Goal: Task Accomplishment & Management: Use online tool/utility

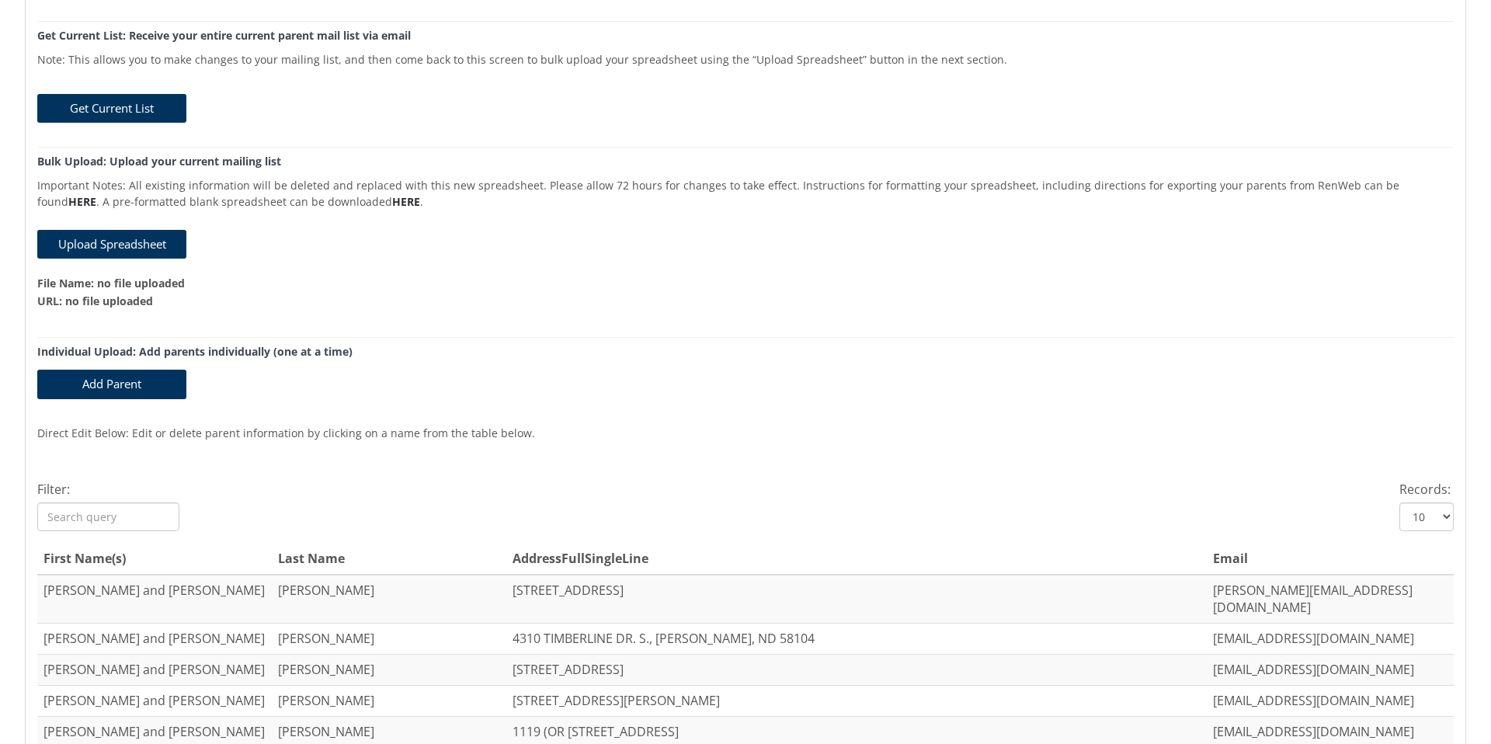
scroll to position [174, 0]
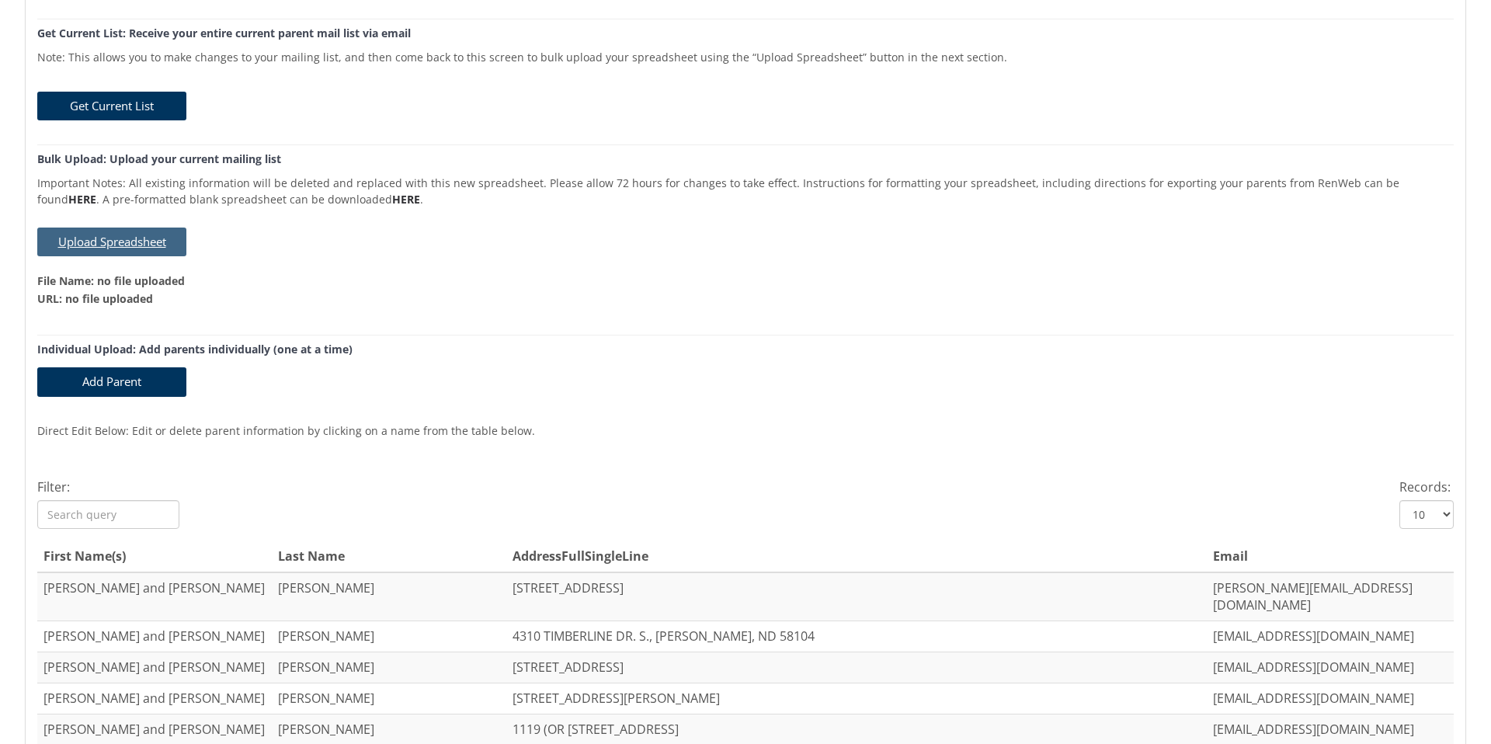
click at [142, 241] on button "Upload Spreadsheet" at bounding box center [111, 242] width 149 height 29
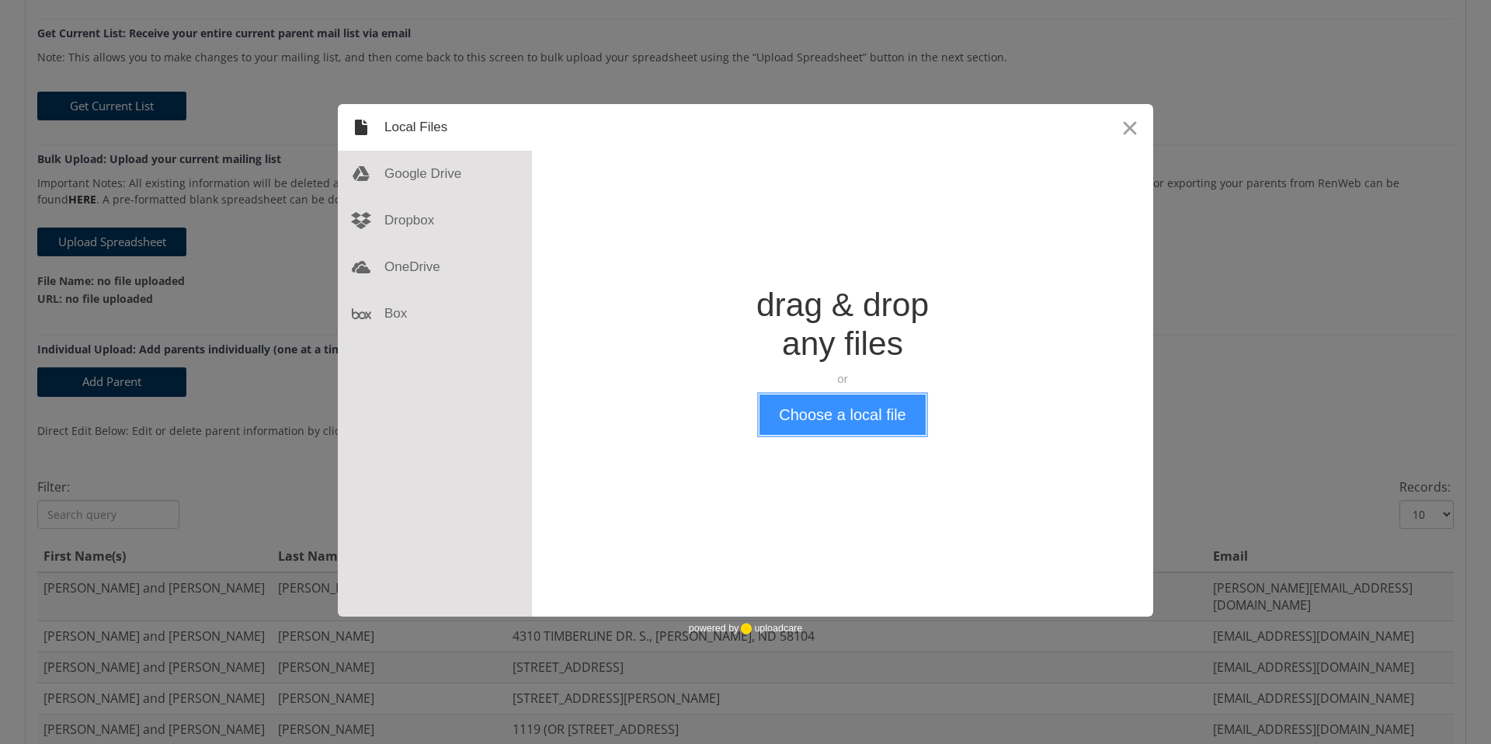
click at [835, 415] on button "Choose a local file" at bounding box center [841, 414] width 165 height 40
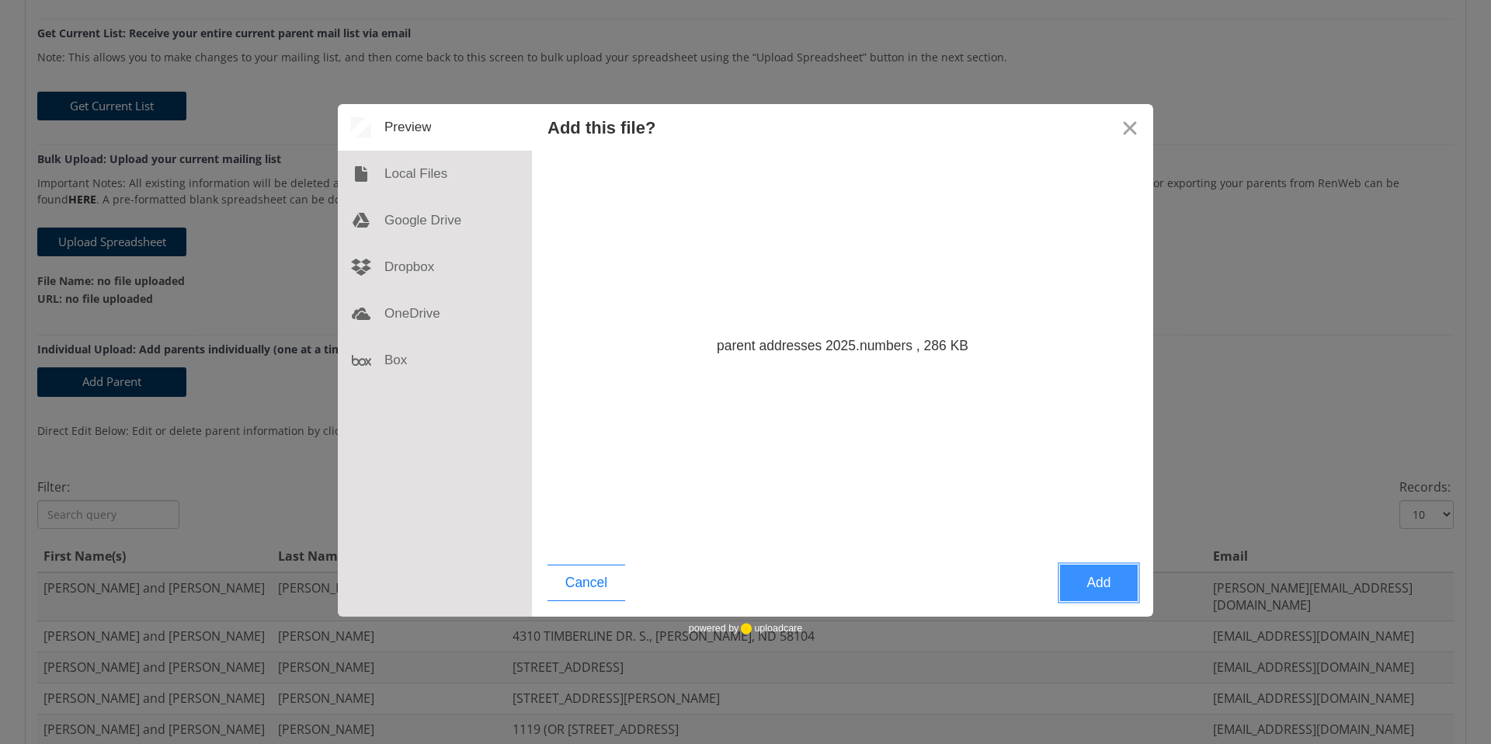
click at [1107, 583] on button "Add" at bounding box center [1099, 583] width 78 height 36
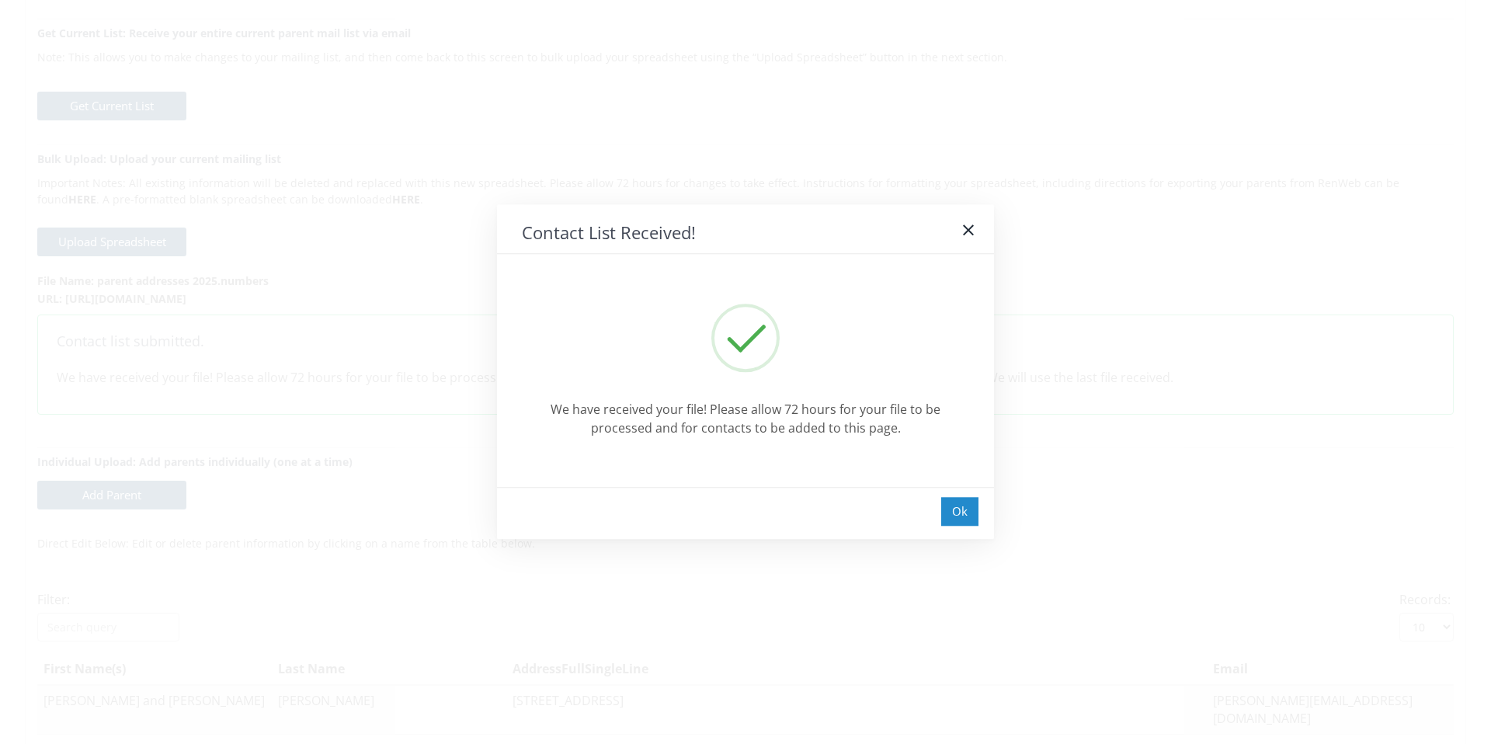
click at [956, 515] on div "Ok" at bounding box center [959, 511] width 37 height 29
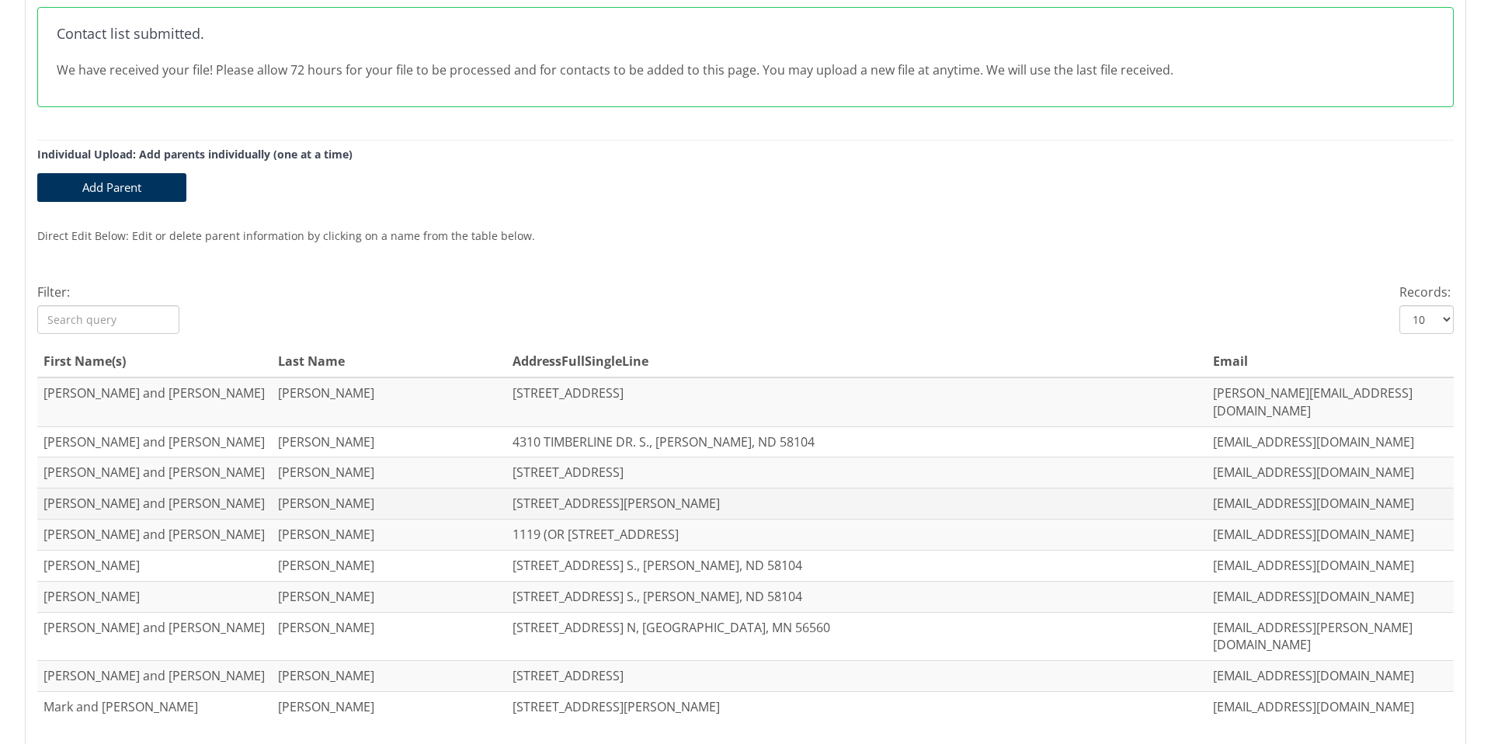
scroll to position [592, 0]
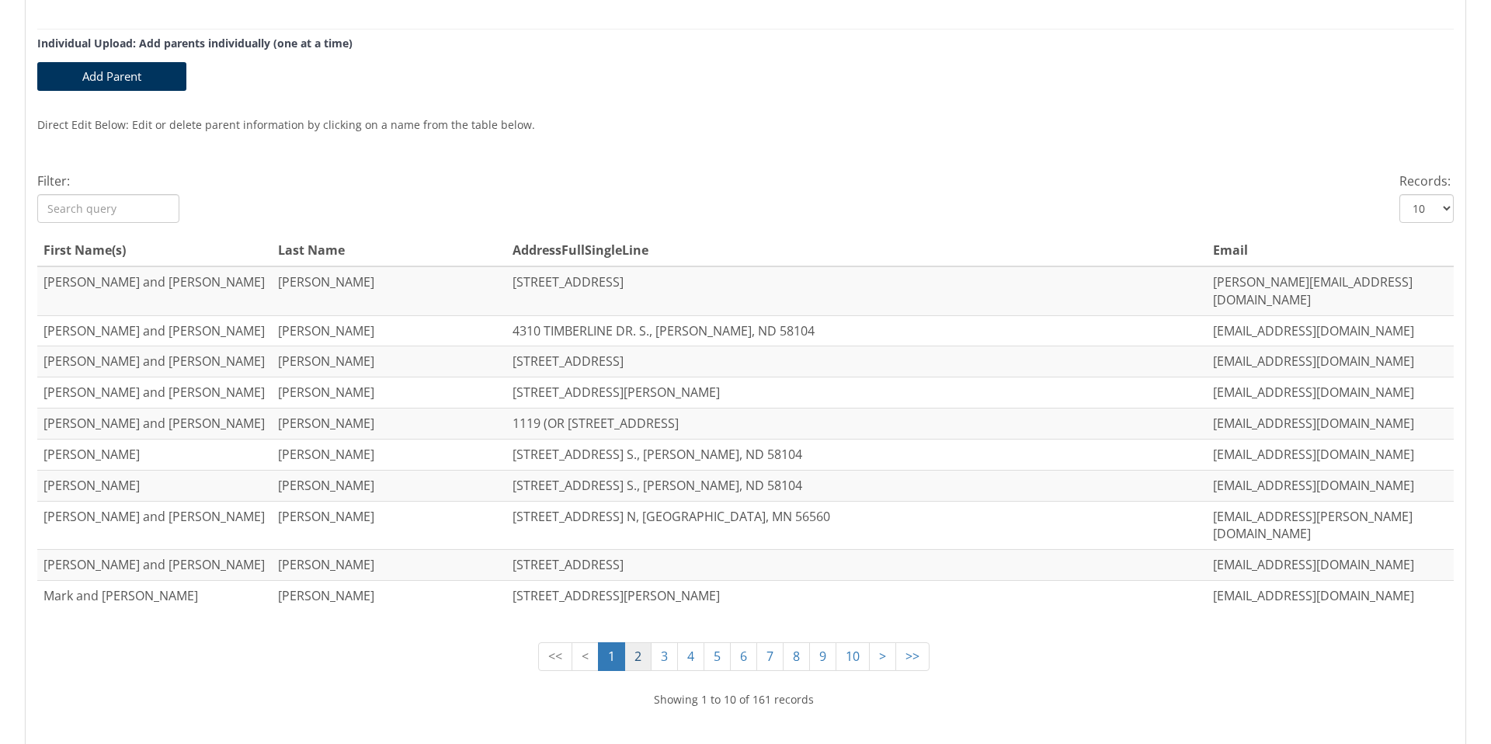
click at [640, 642] on link "2" at bounding box center [637, 656] width 27 height 29
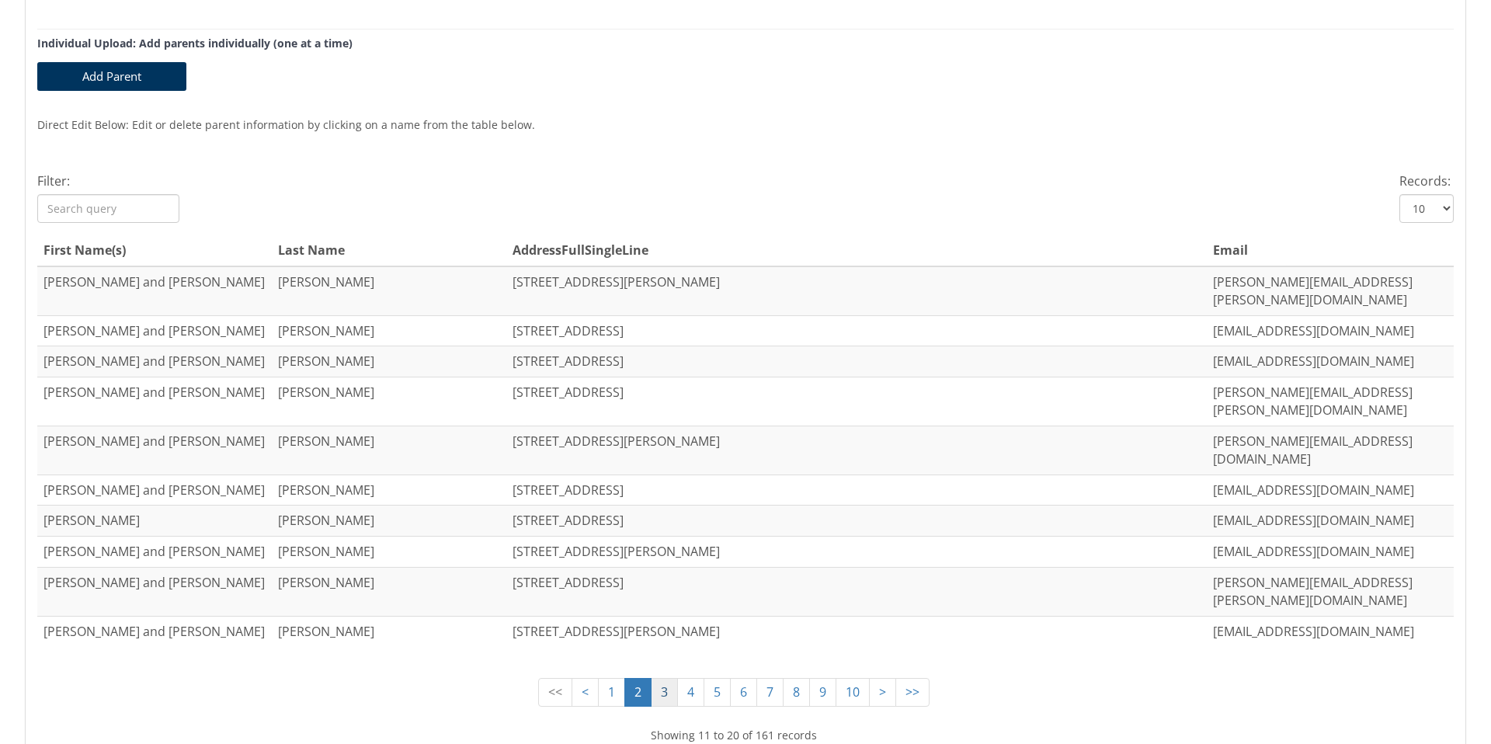
click at [664, 678] on link "3" at bounding box center [664, 692] width 27 height 29
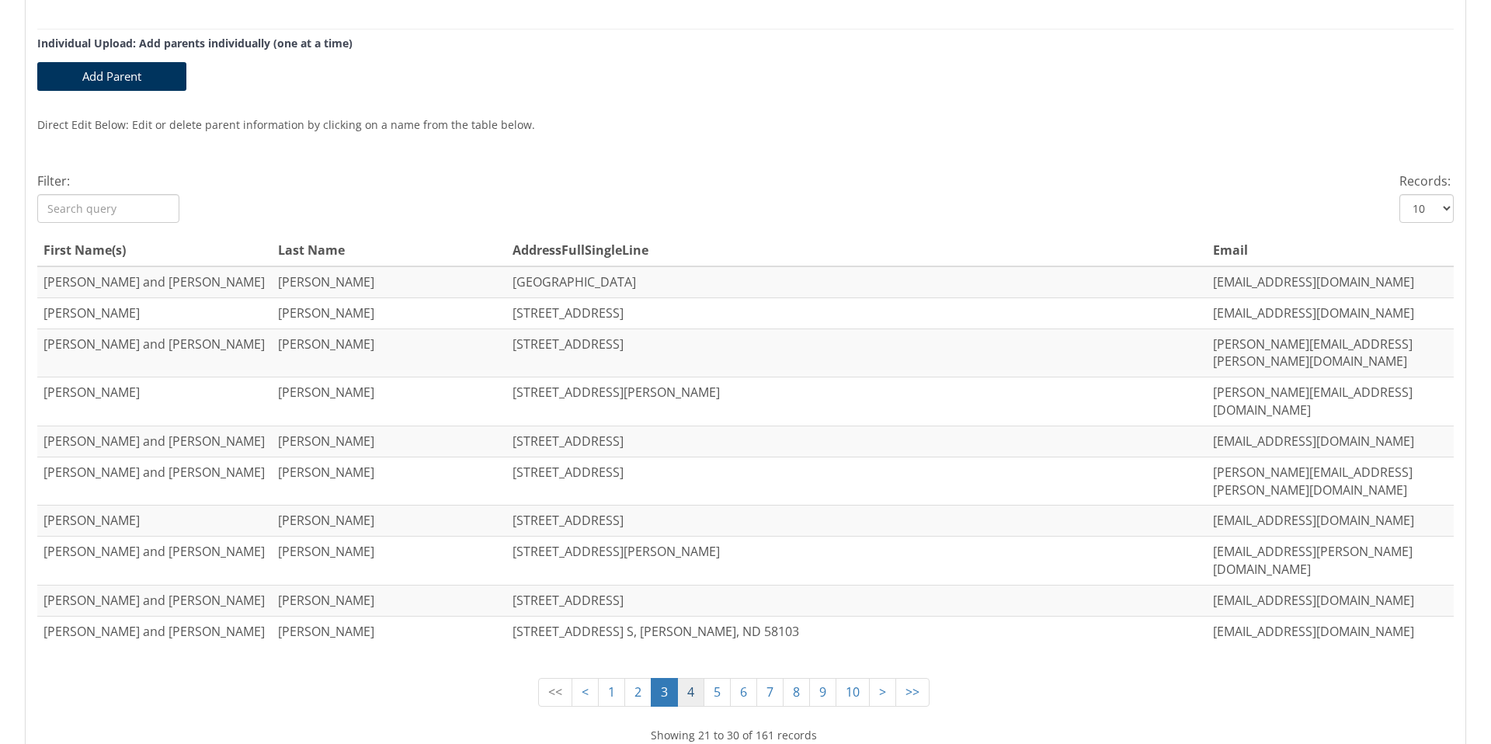
click at [688, 678] on link "4" at bounding box center [690, 692] width 27 height 29
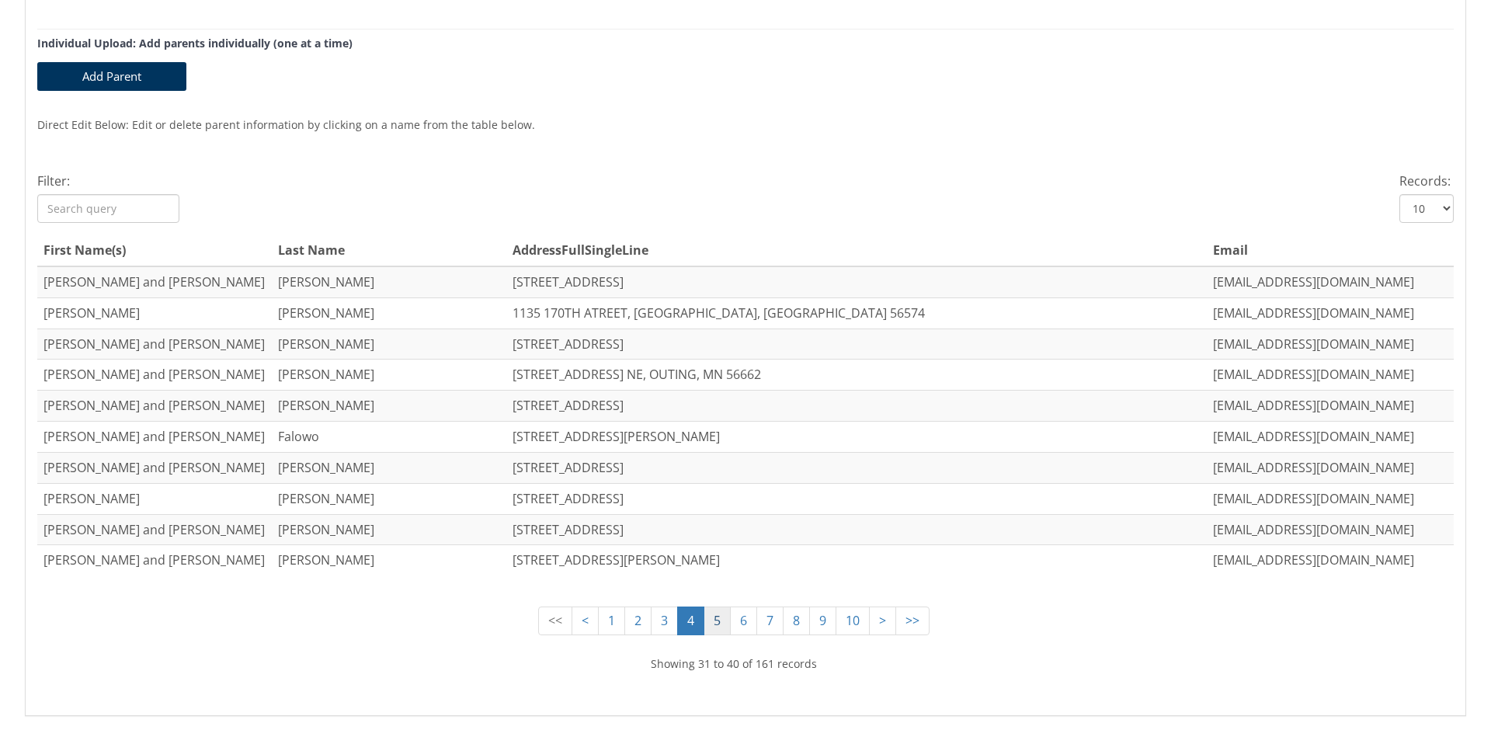
click at [726, 619] on link "5" at bounding box center [717, 620] width 27 height 29
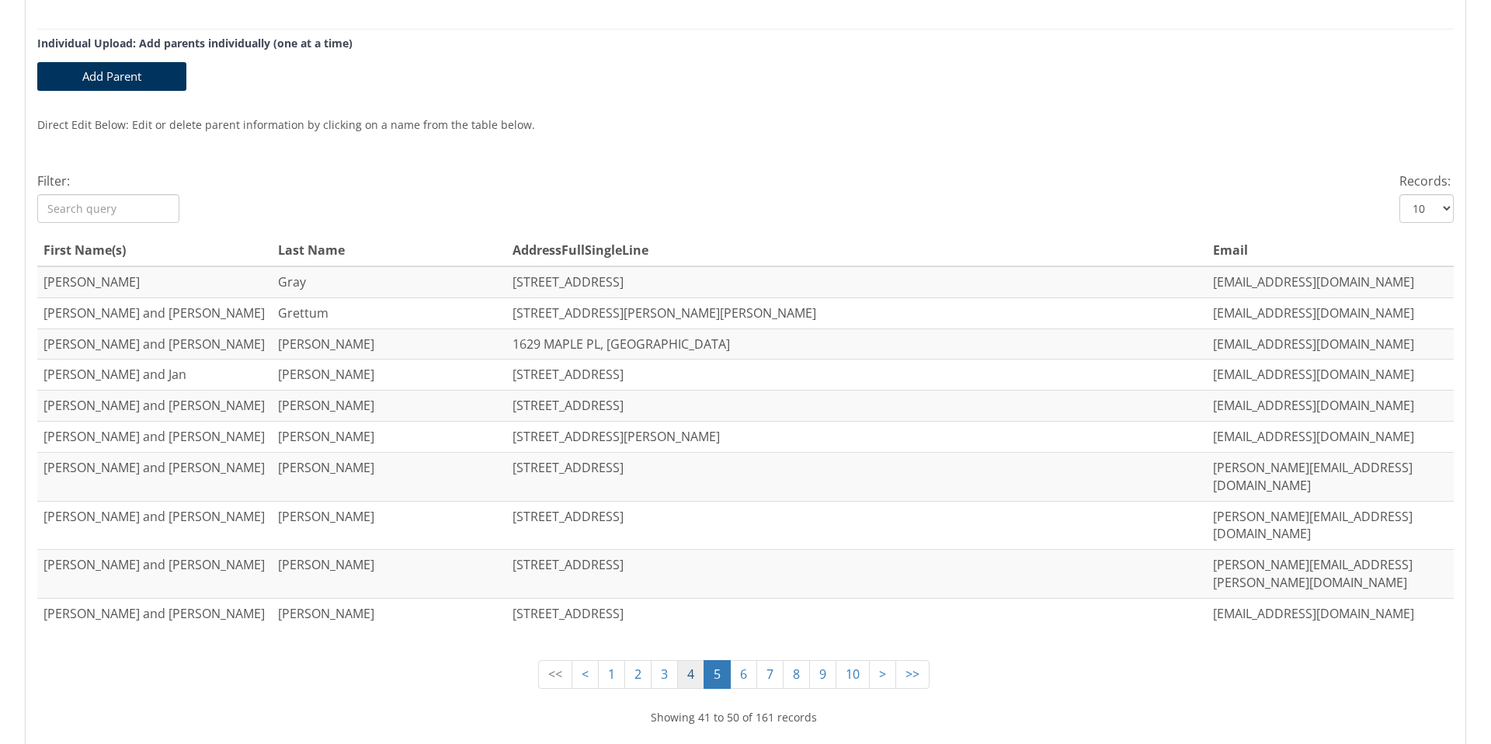
click at [693, 660] on link "4" at bounding box center [690, 674] width 27 height 29
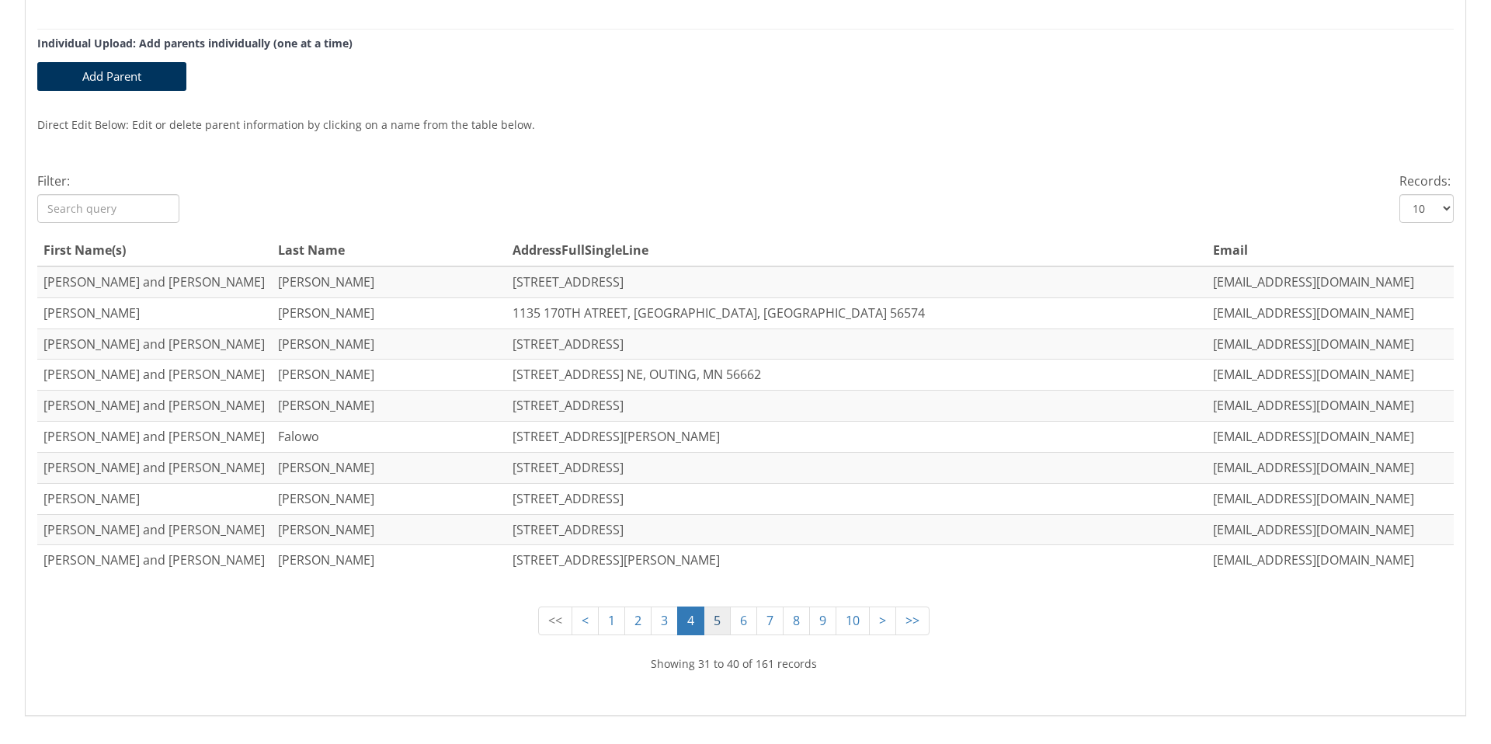
click at [719, 624] on link "5" at bounding box center [717, 620] width 27 height 29
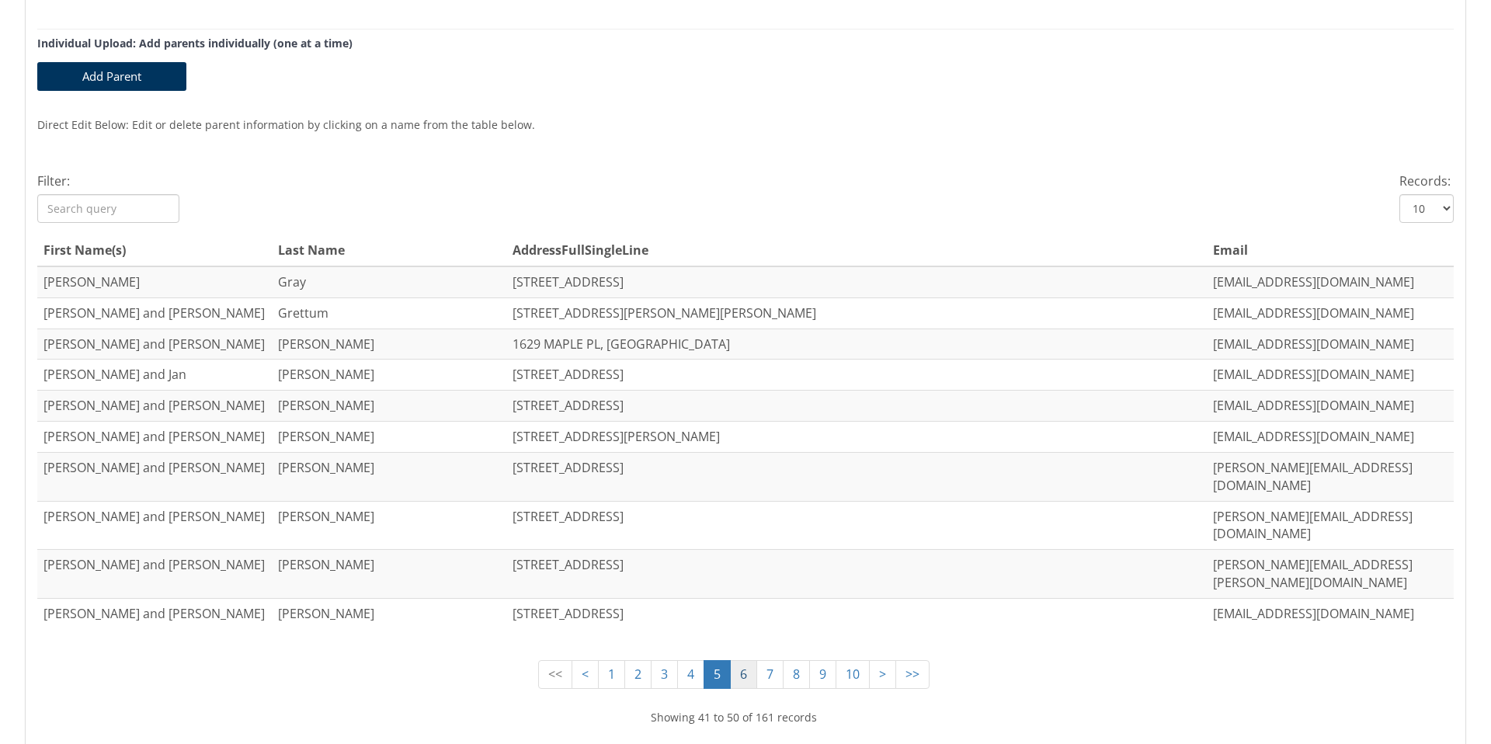
click at [753, 660] on link "6" at bounding box center [743, 674] width 27 height 29
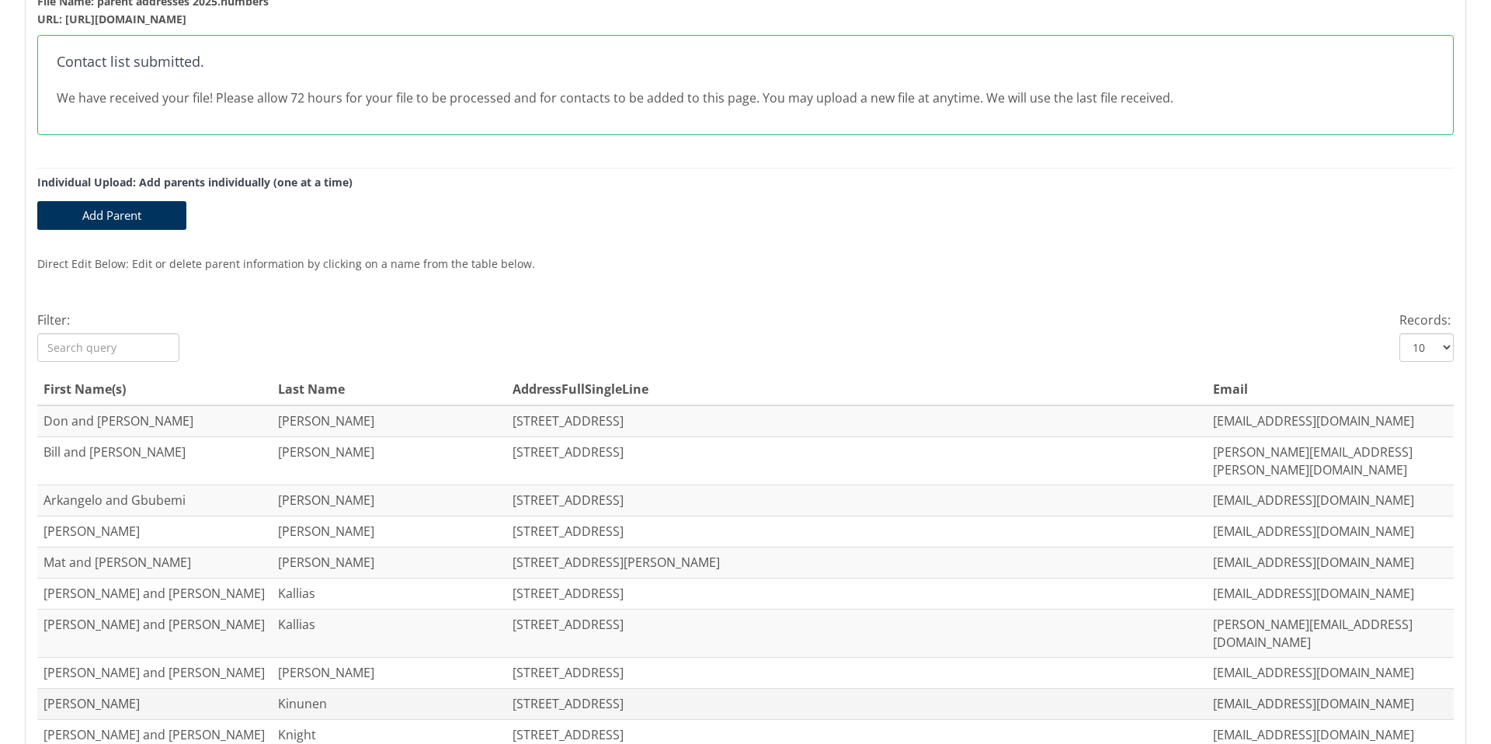
scroll to position [281, 0]
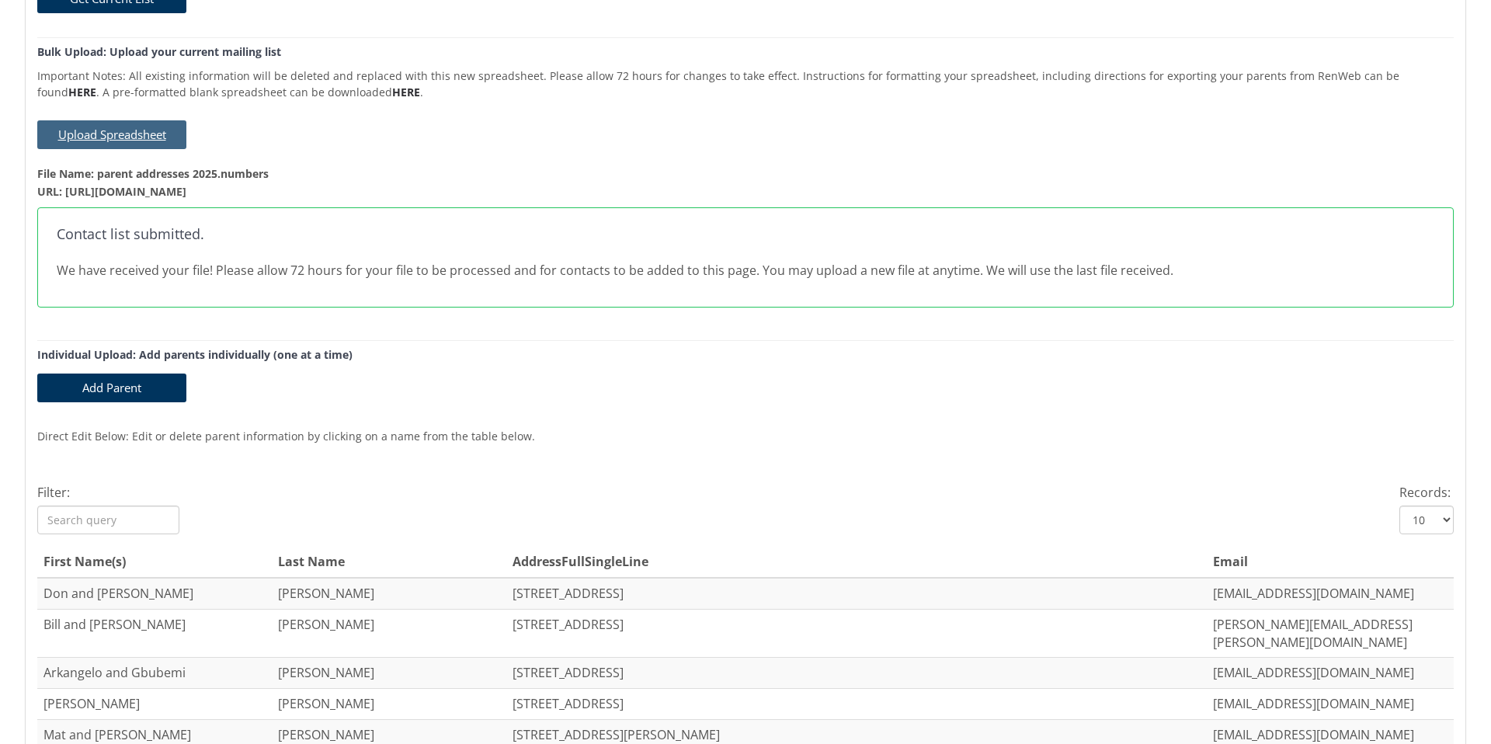
click at [127, 130] on button "Upload Spreadsheet" at bounding box center [111, 134] width 149 height 29
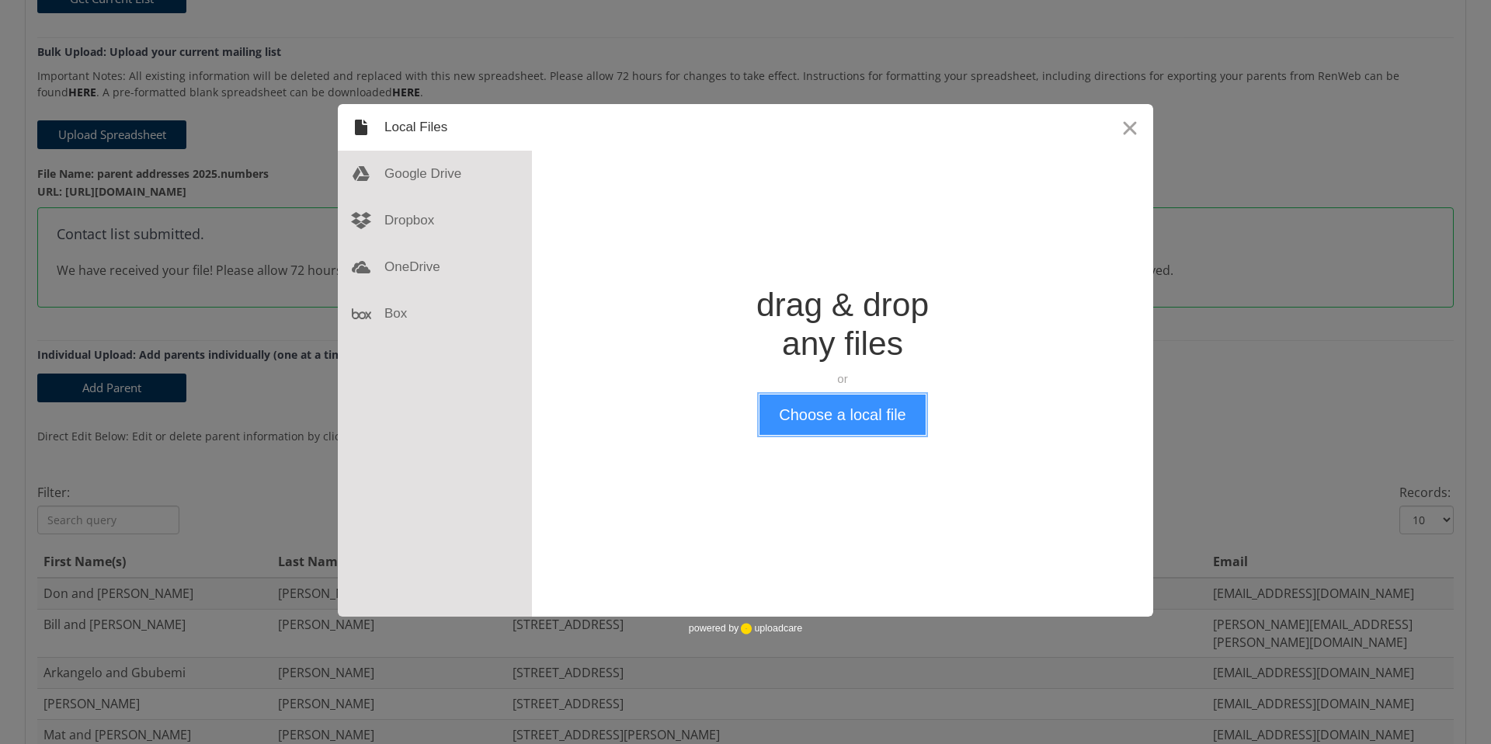
click at [840, 403] on button "Choose a local file" at bounding box center [841, 414] width 165 height 40
click at [1130, 130] on button "Close" at bounding box center [1130, 127] width 47 height 47
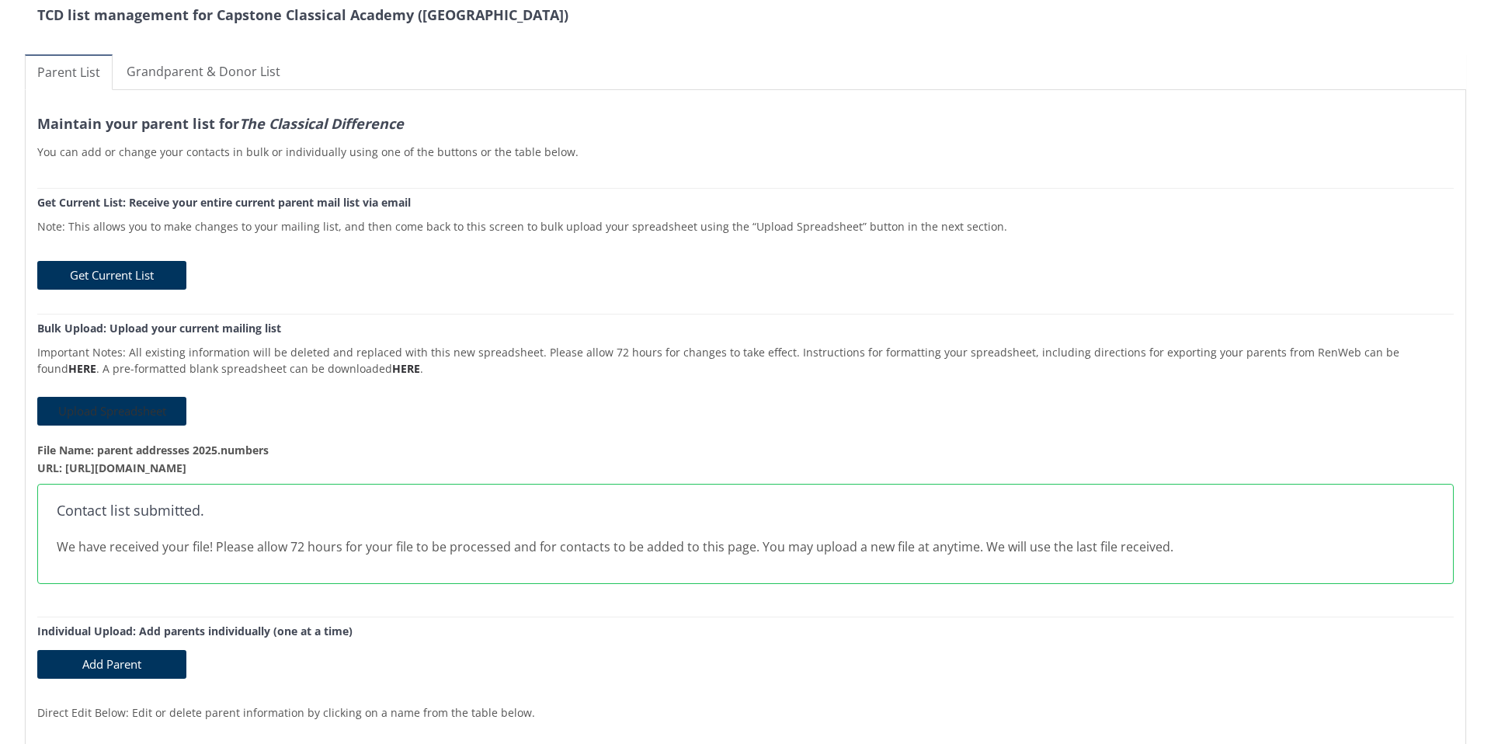
scroll to position [0, 0]
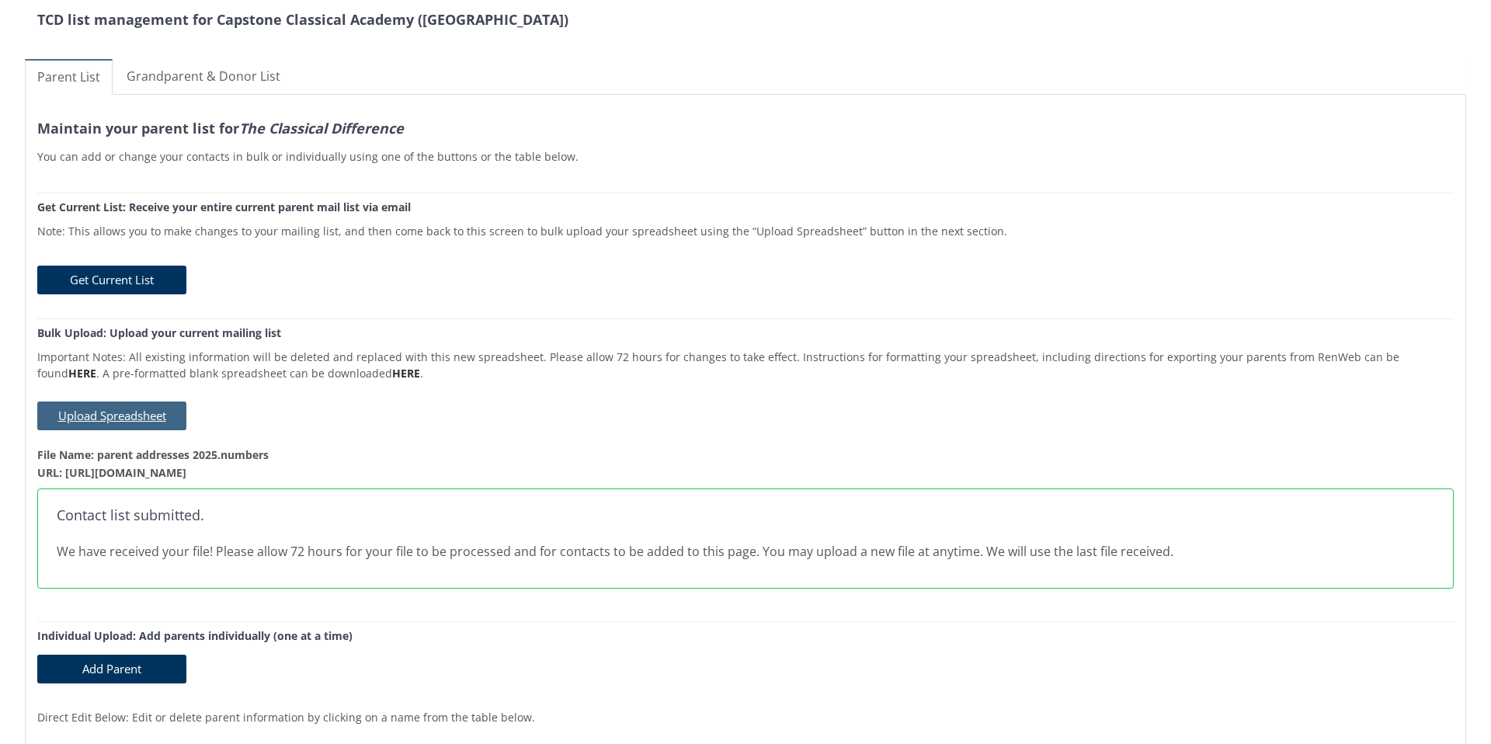
click at [123, 417] on button "Upload Spreadsheet" at bounding box center [111, 415] width 149 height 29
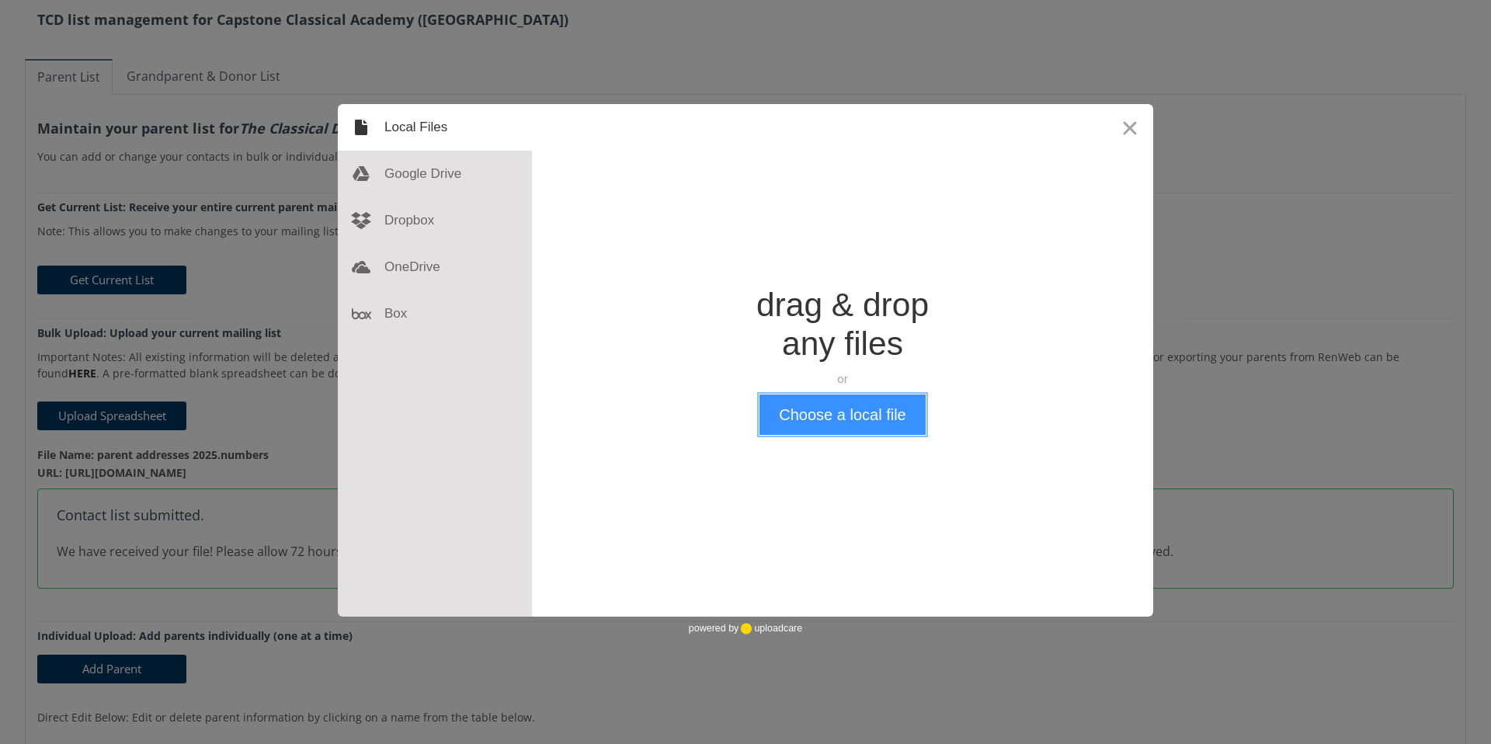
click at [815, 410] on button "Choose a local file" at bounding box center [841, 414] width 165 height 40
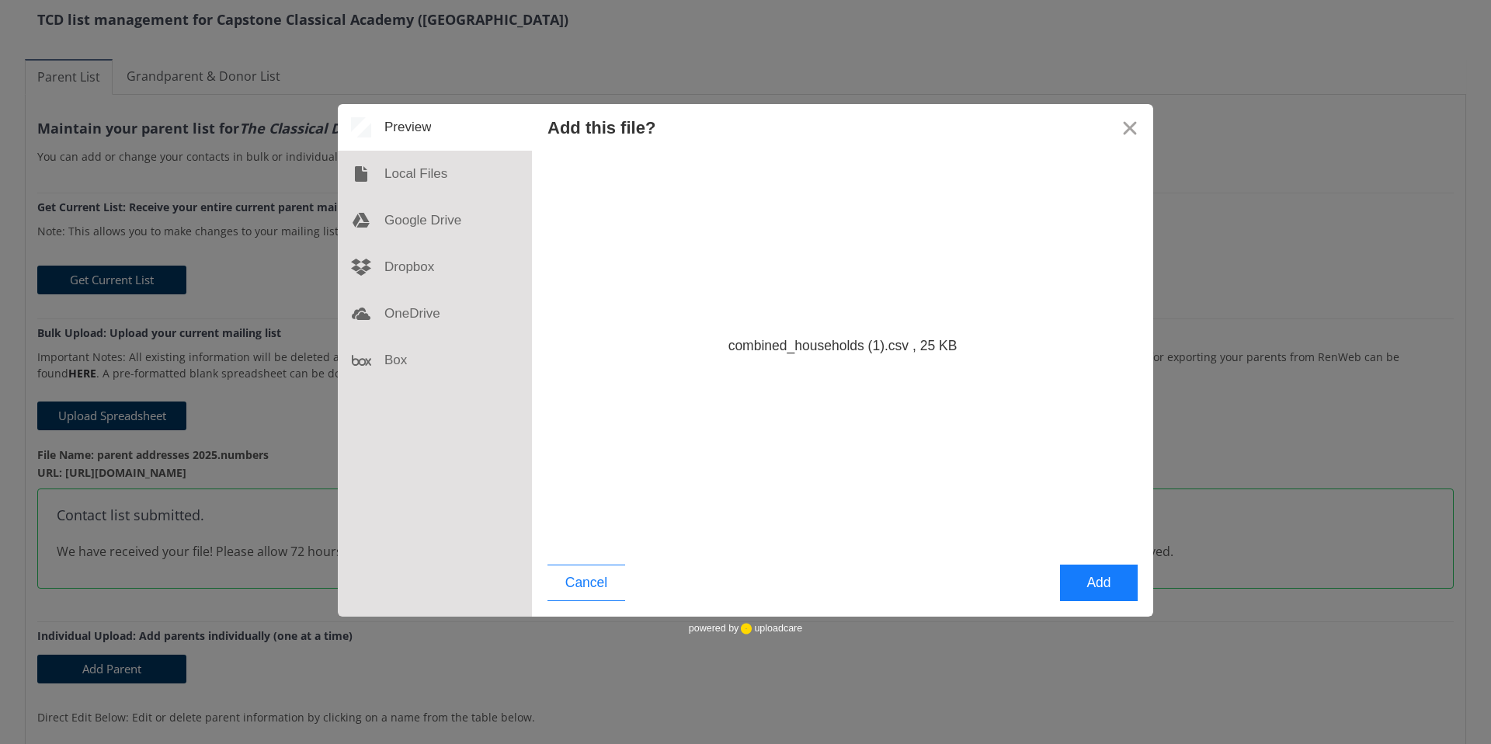
click at [1104, 578] on button "Add" at bounding box center [1099, 583] width 78 height 36
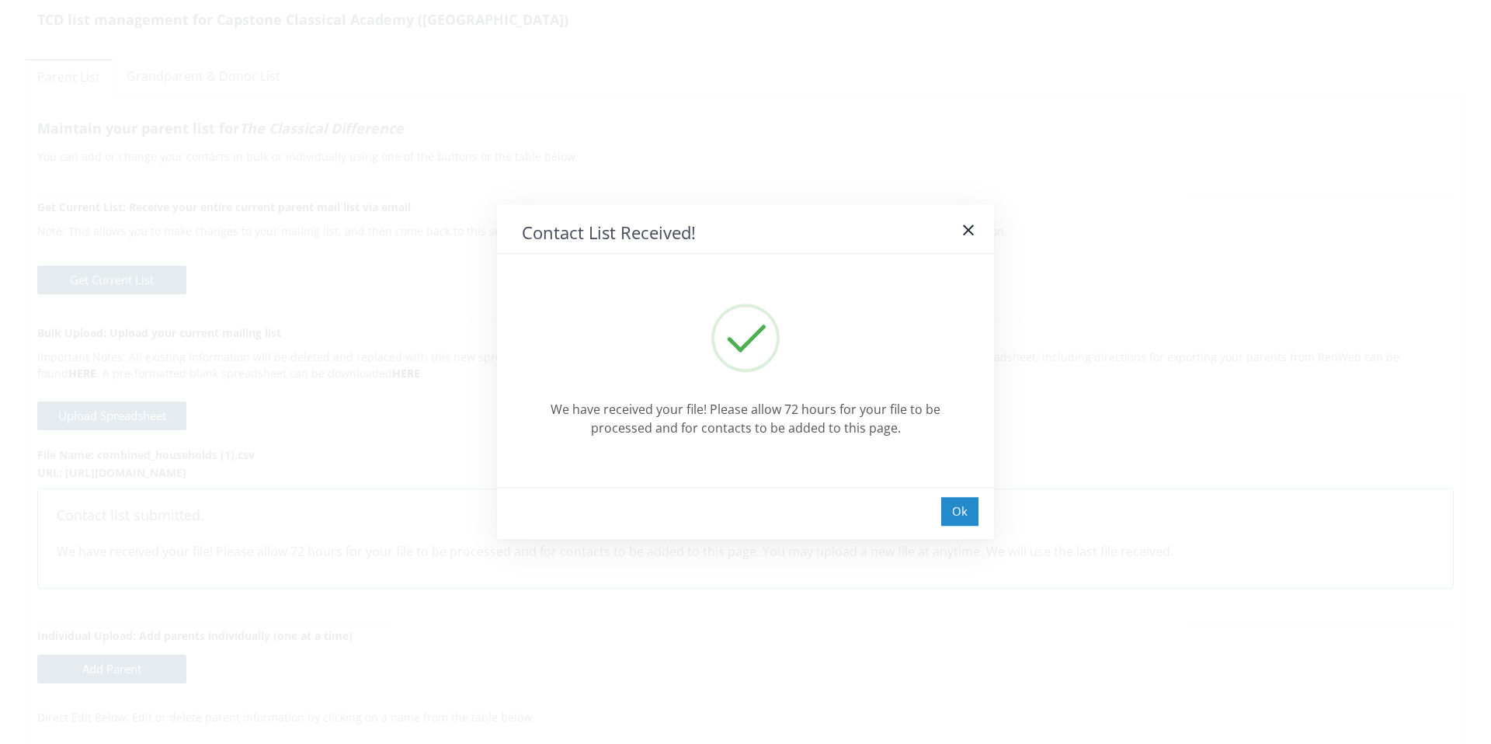
click at [950, 507] on div "Ok" at bounding box center [959, 511] width 37 height 29
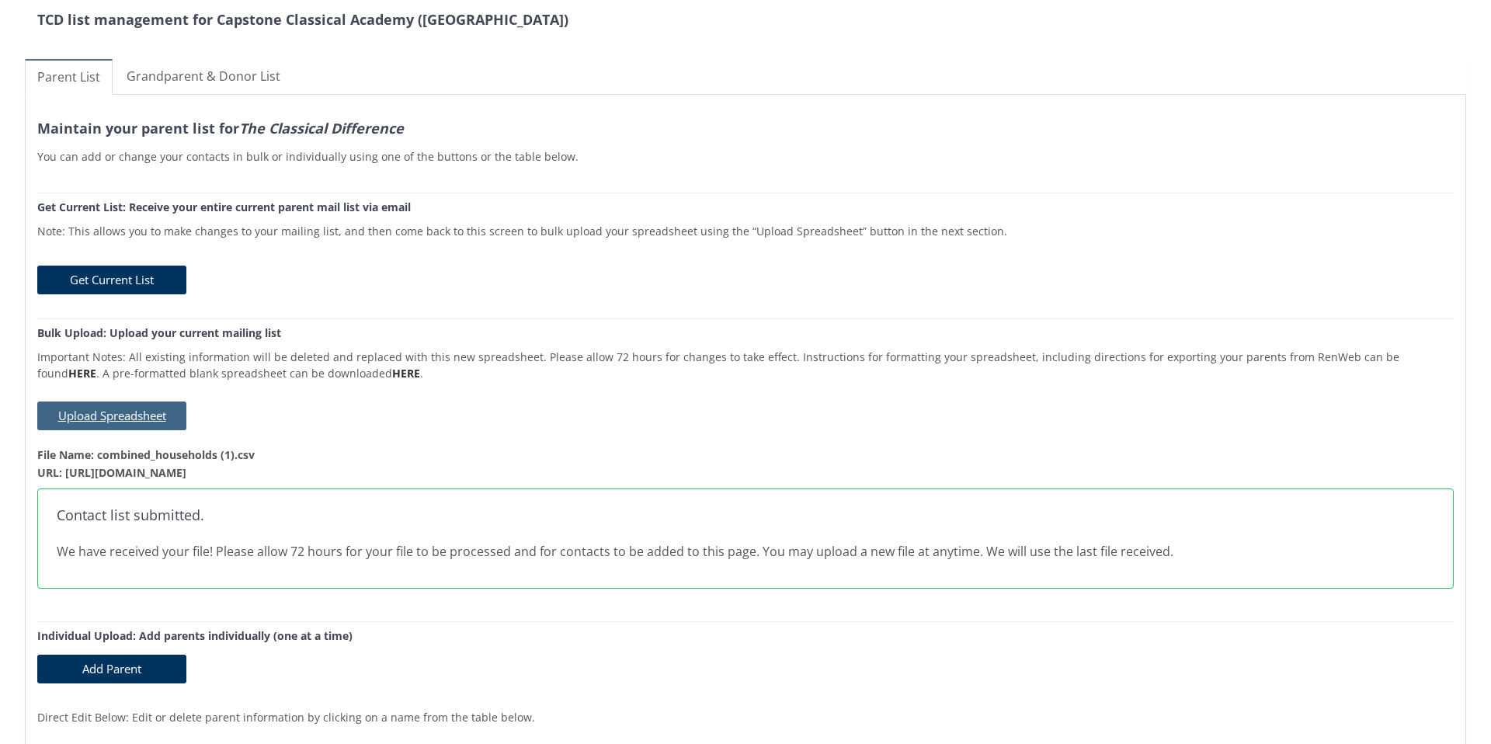
click at [148, 416] on button "Upload Spreadsheet" at bounding box center [111, 415] width 149 height 29
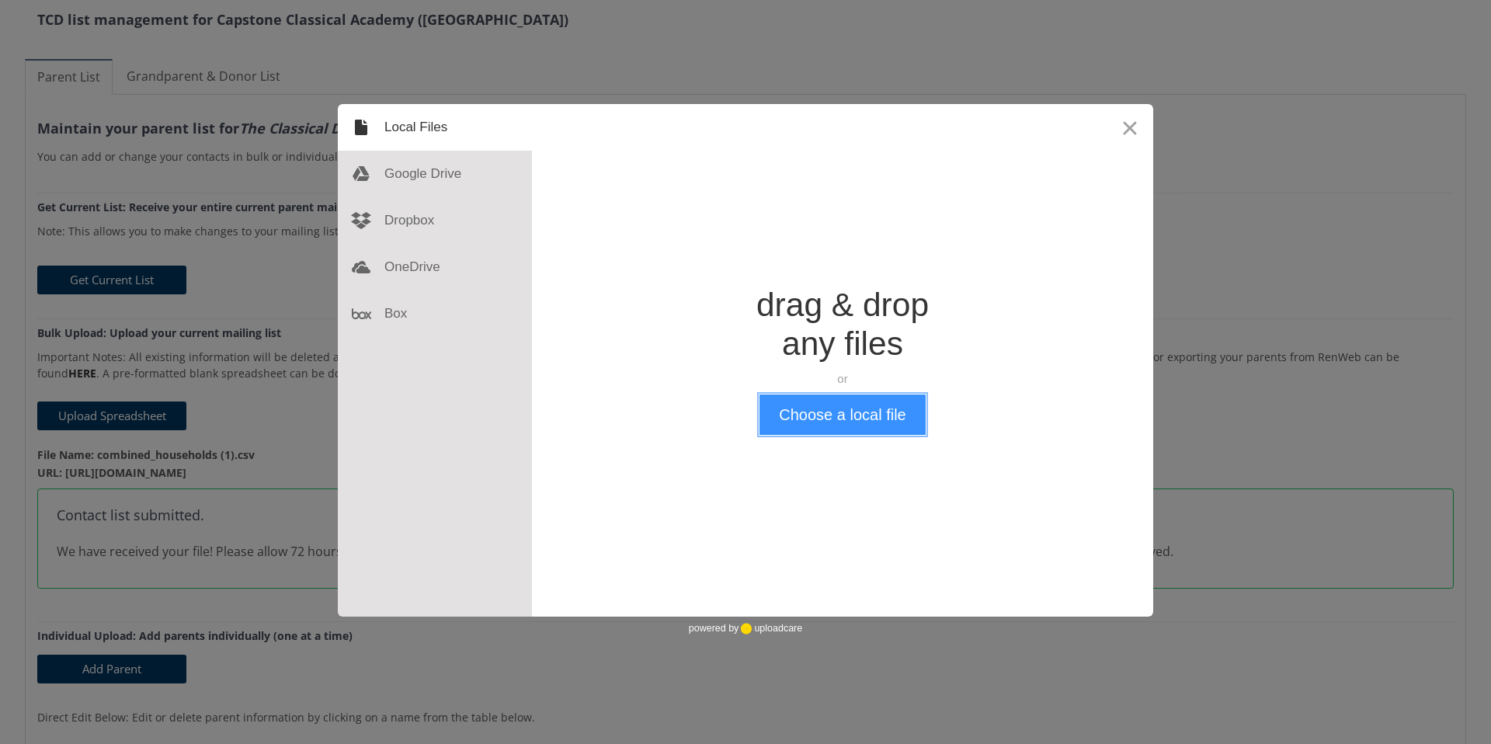
click at [864, 415] on button "Choose a local file" at bounding box center [841, 414] width 165 height 40
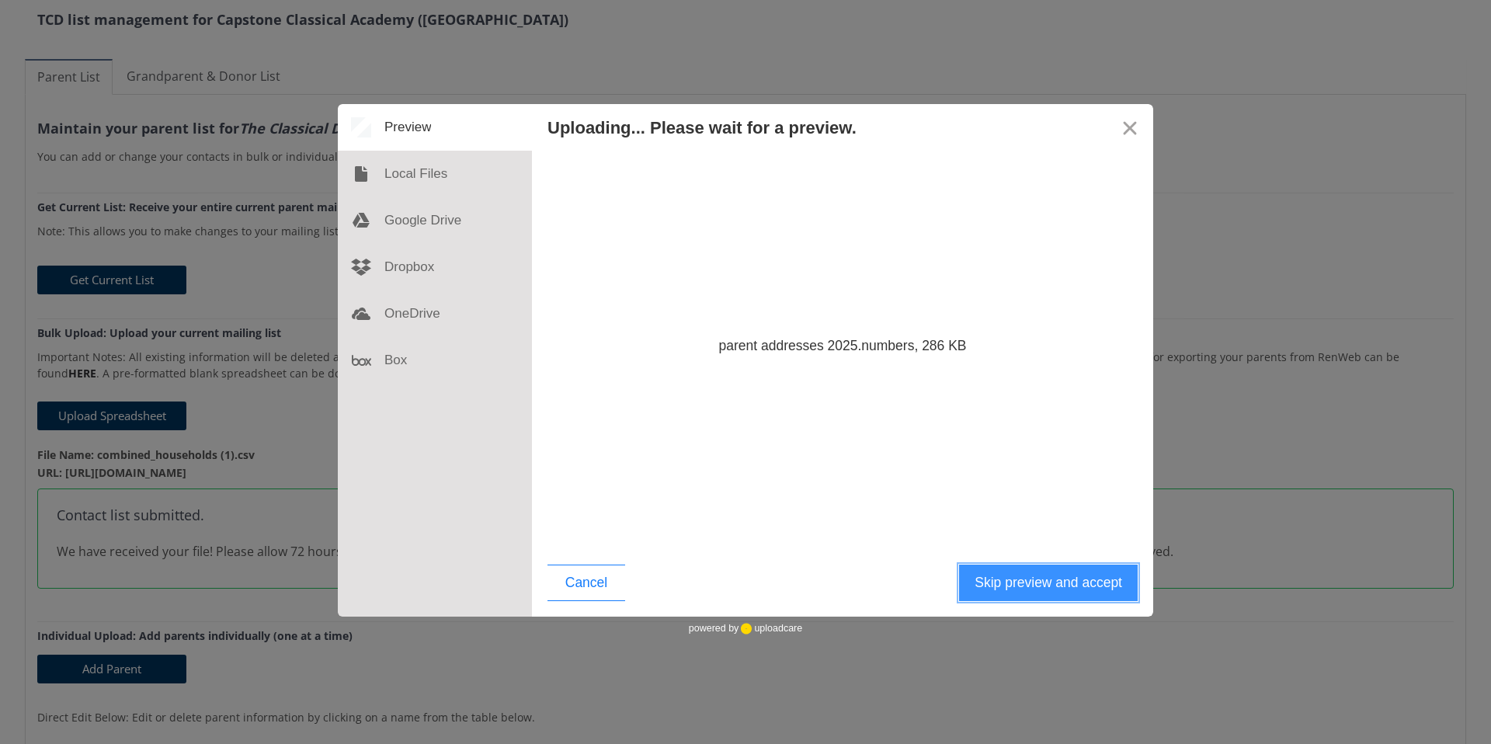
click at [1048, 590] on button "Skip preview and accept" at bounding box center [1048, 583] width 179 height 36
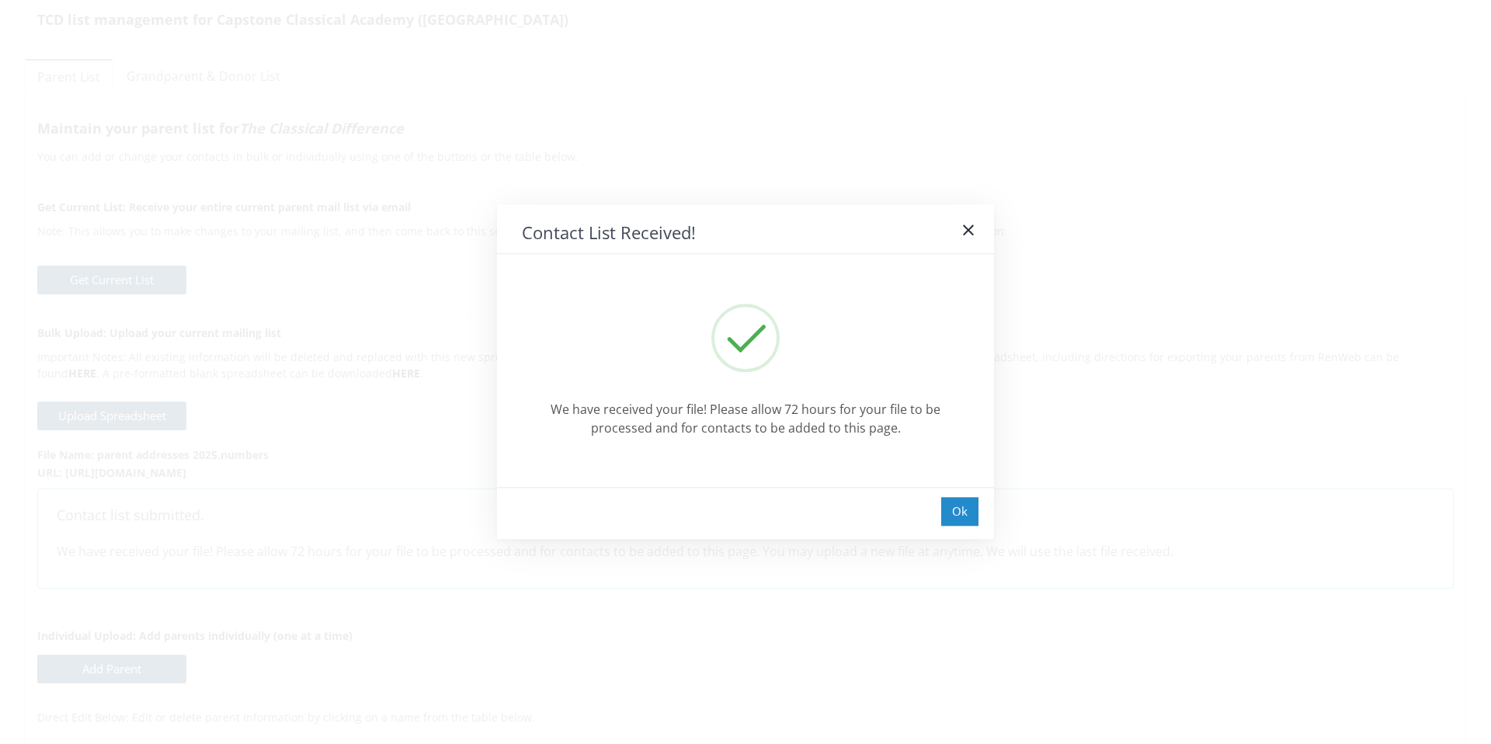
click at [963, 515] on div "Ok" at bounding box center [959, 511] width 37 height 29
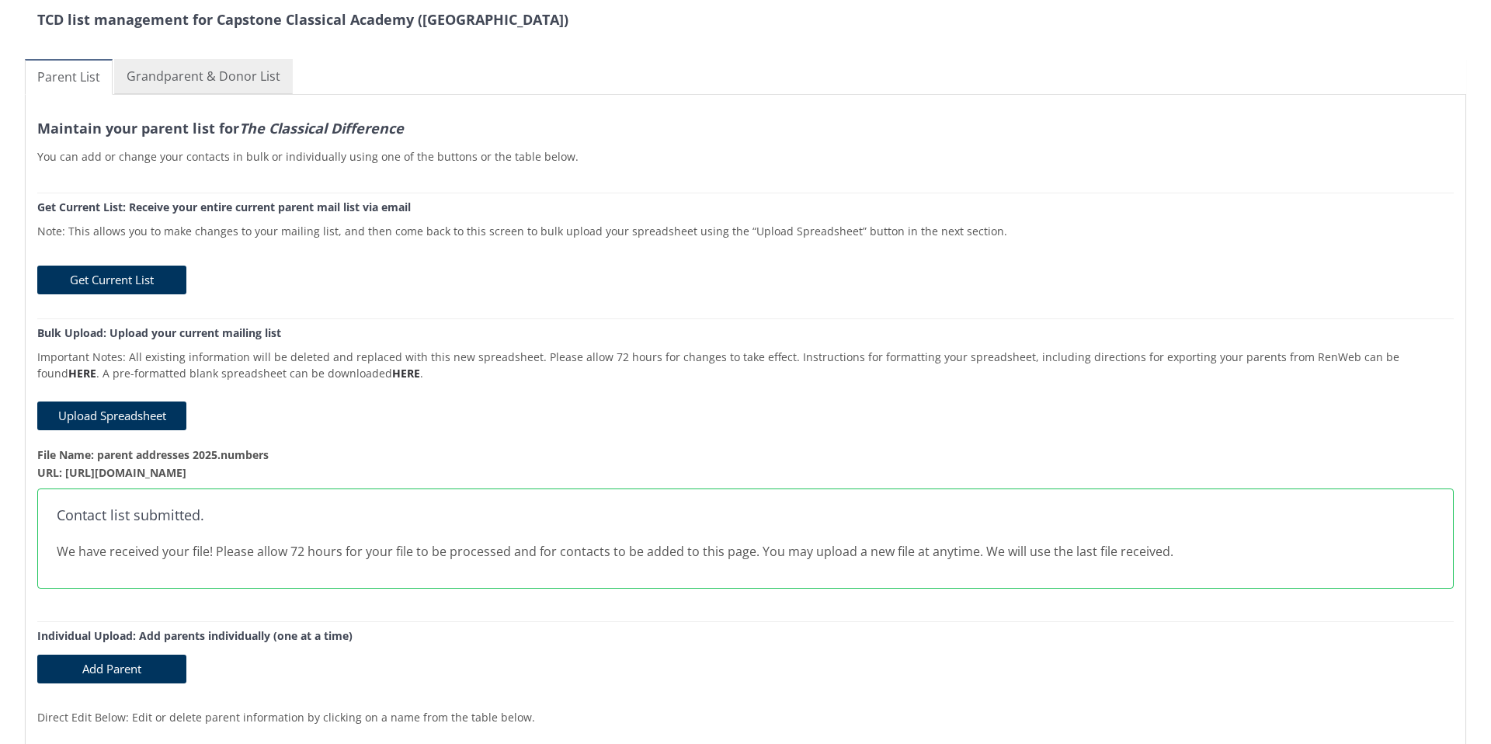
click at [198, 83] on link "Grandparent & Donor List" at bounding box center [203, 76] width 179 height 35
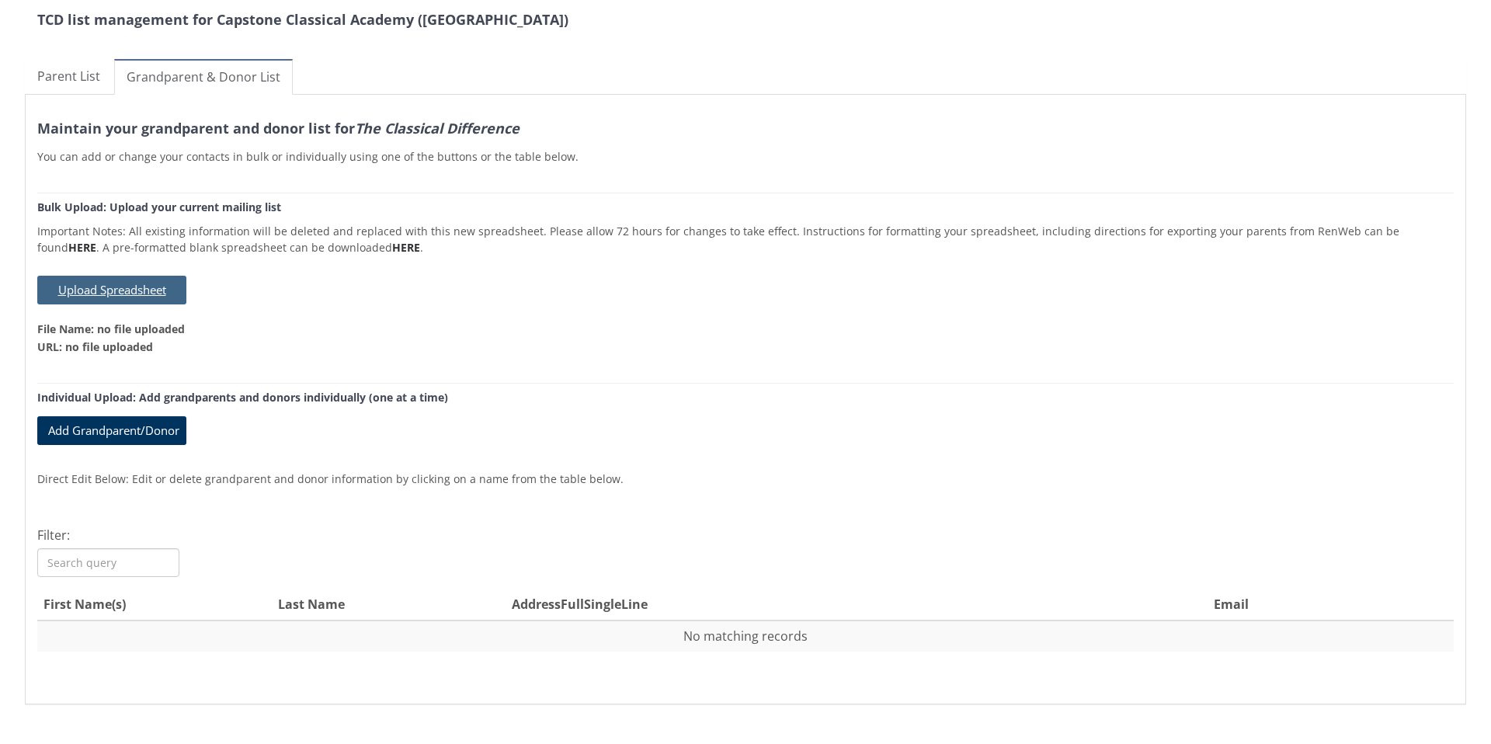
click at [138, 291] on button "Upload Spreadsheet" at bounding box center [111, 290] width 149 height 29
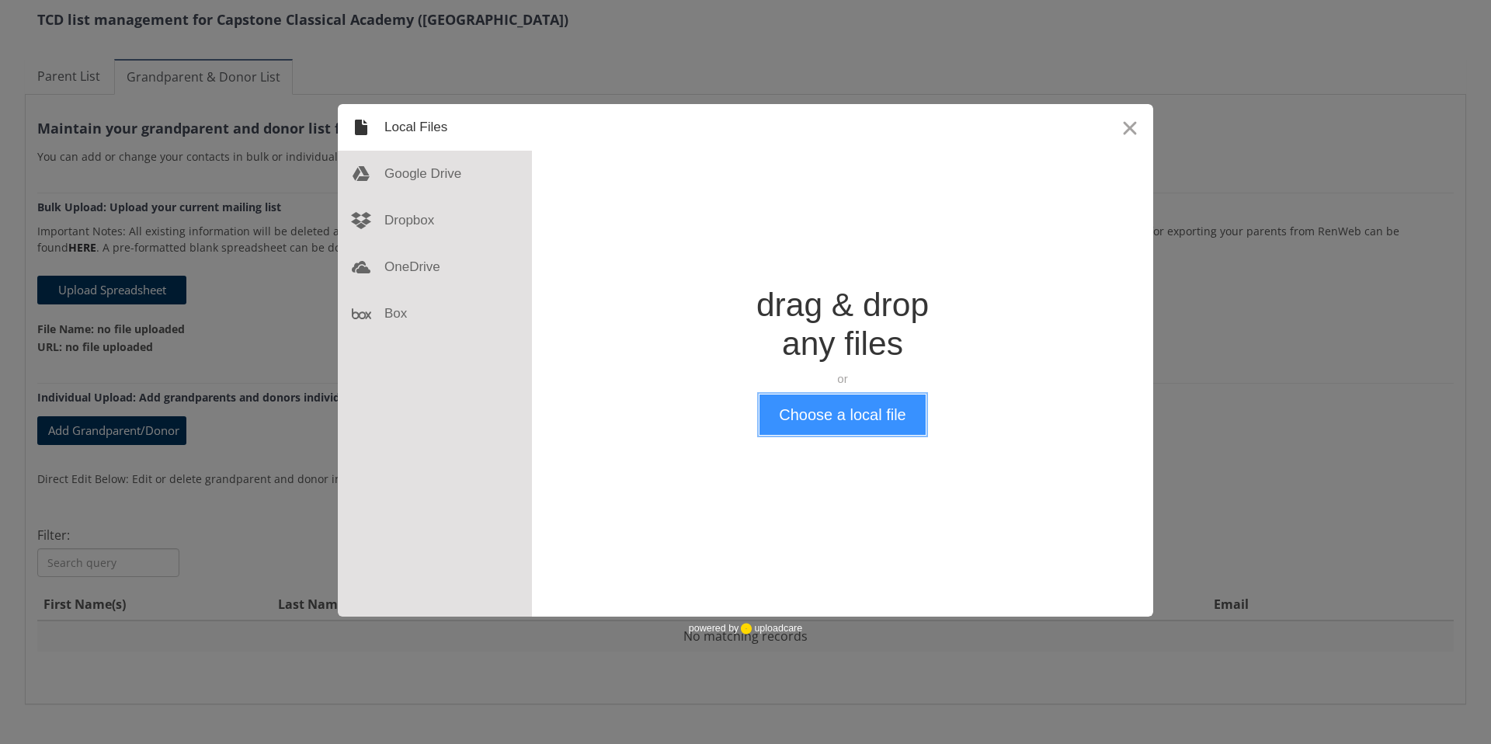
click at [870, 420] on button "Choose a local file" at bounding box center [841, 414] width 165 height 40
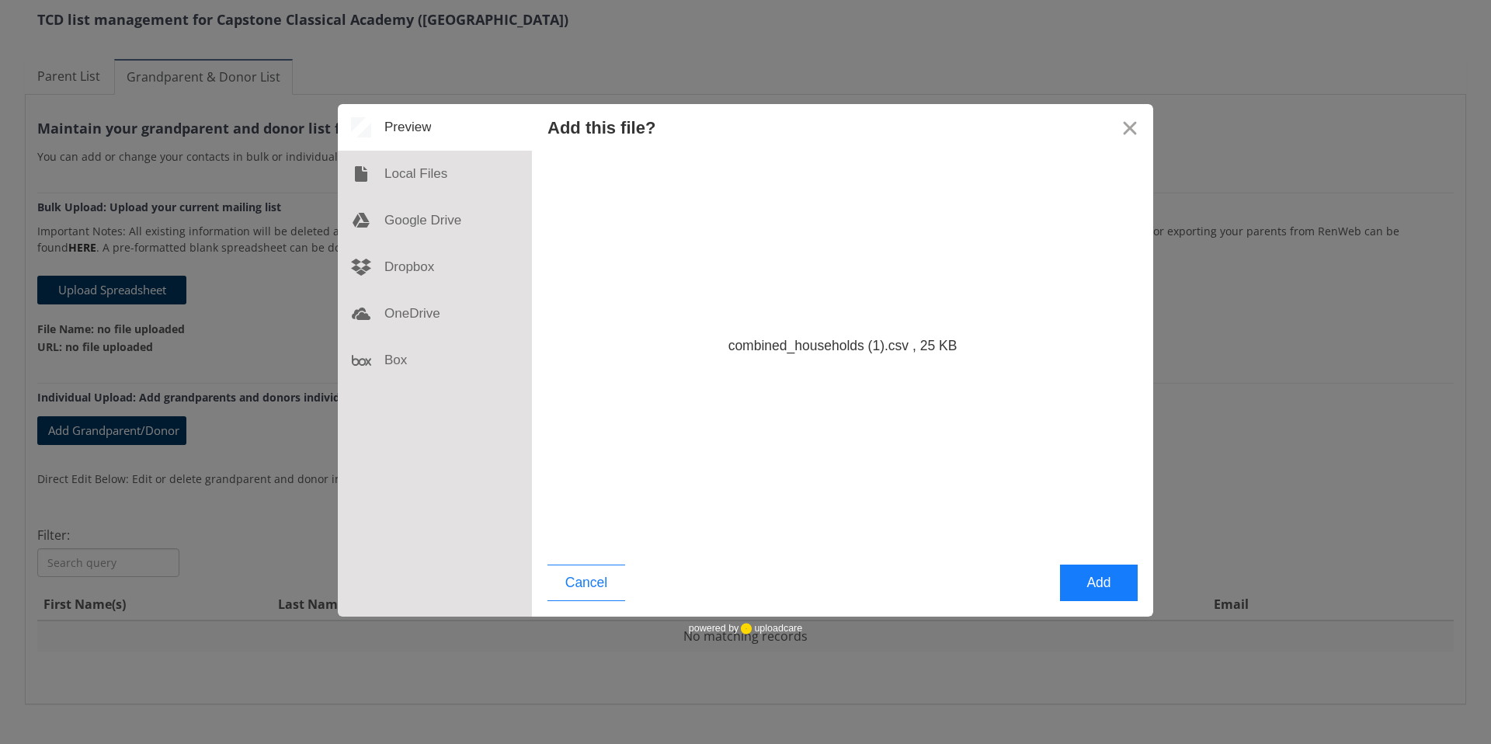
click at [1100, 586] on button "Add" at bounding box center [1099, 583] width 78 height 36
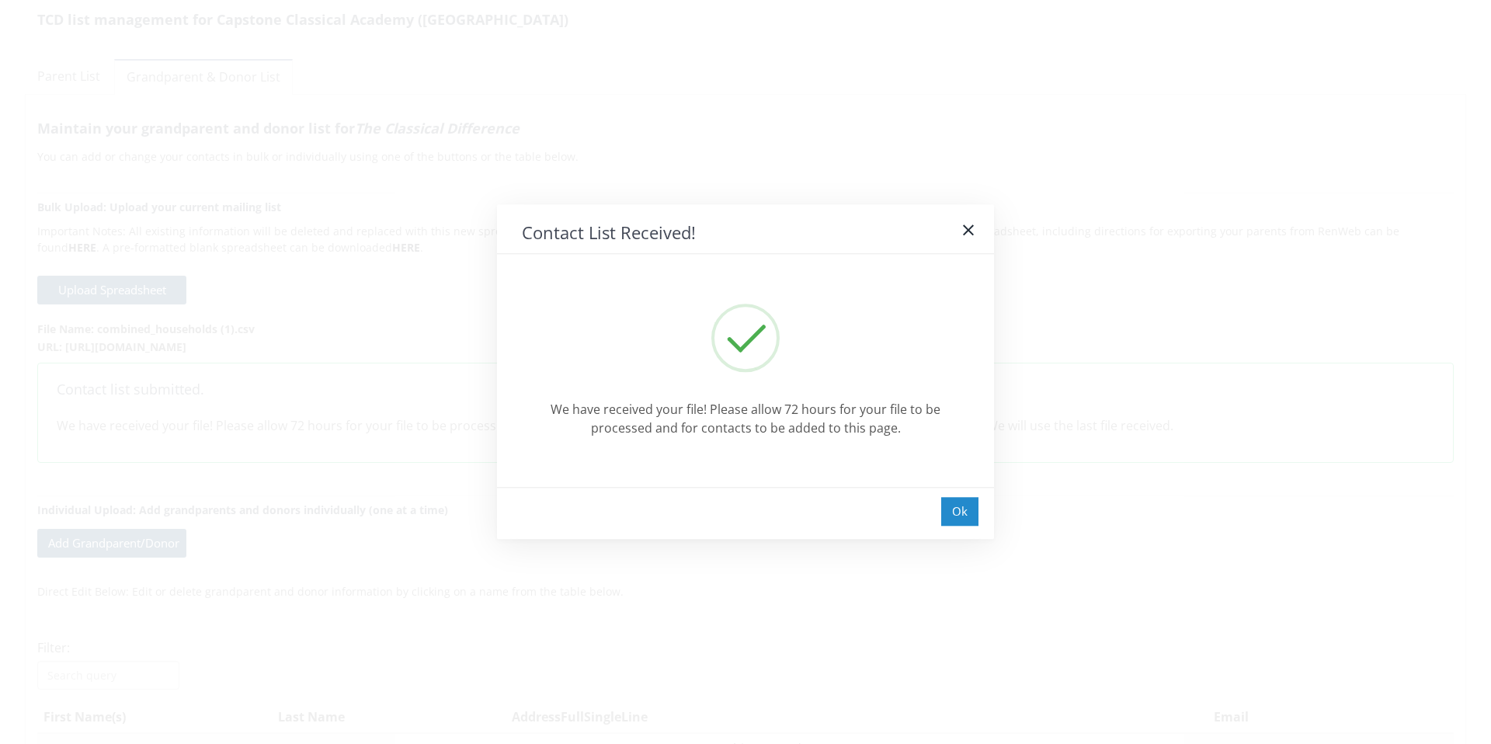
click at [960, 517] on div "Ok" at bounding box center [959, 511] width 37 height 29
